Goal: Find contact information: Find contact information

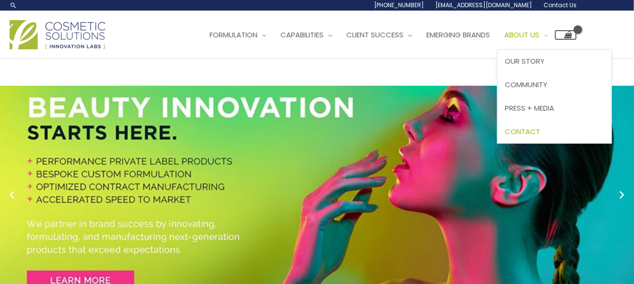
click at [497, 143] on link "Contact" at bounding box center [554, 131] width 114 height 23
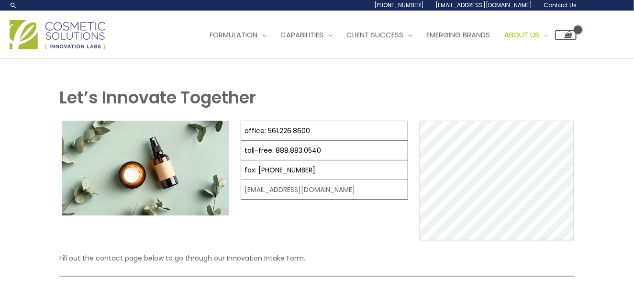
select select
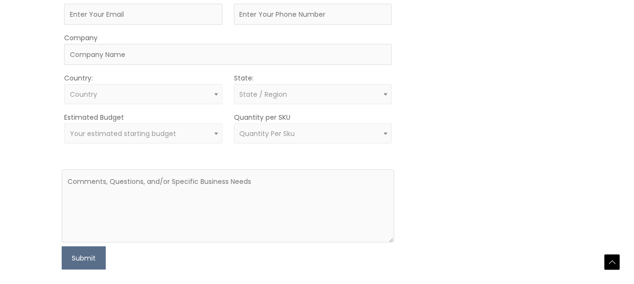
scroll to position [356, 0]
